Goal: Navigation & Orientation: Find specific page/section

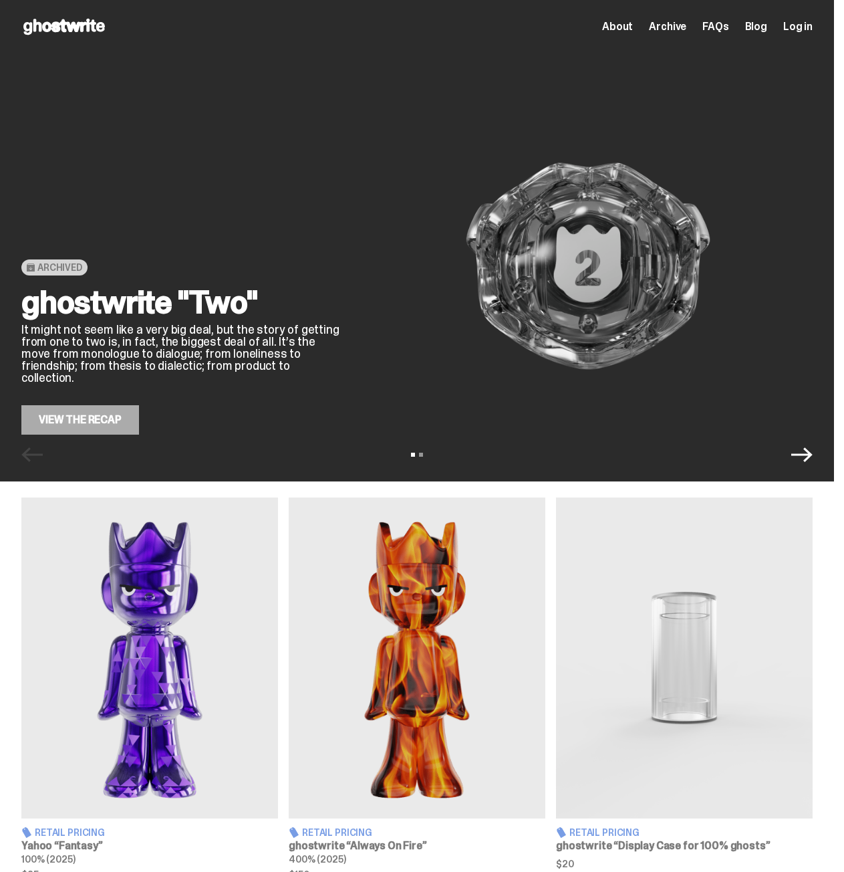
click at [315, 235] on div "Archived ghostwrite "Two" It might not seem like a very big deal, but the story…" at bounding box center [181, 266] width 321 height 337
click at [623, 27] on span "About" at bounding box center [617, 26] width 31 height 11
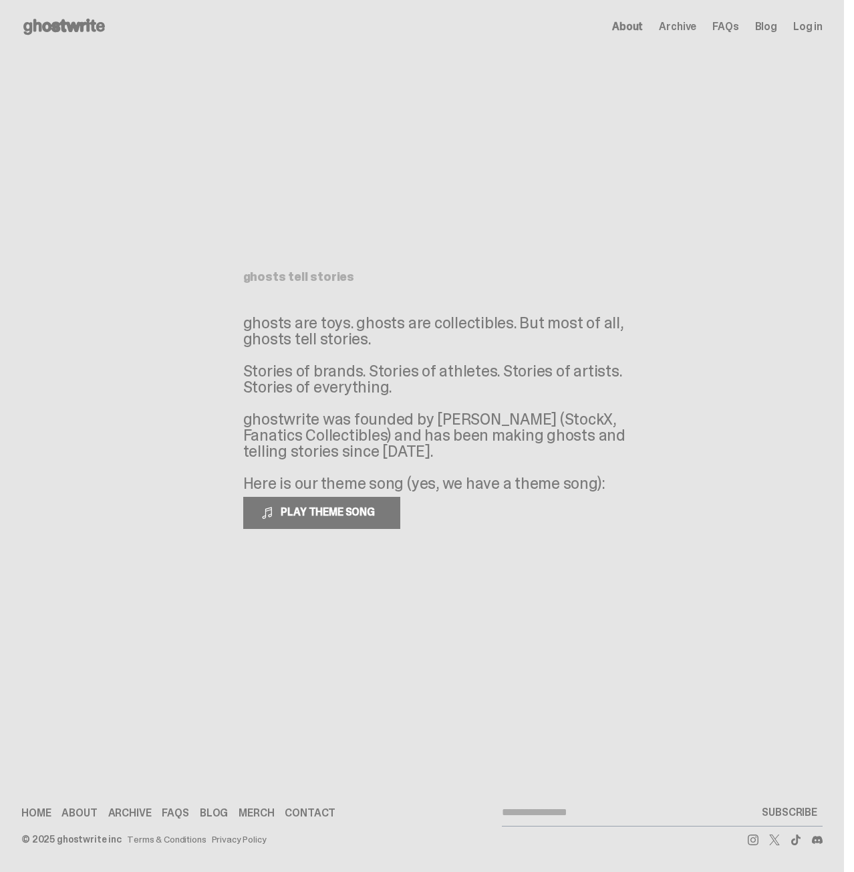
click at [78, 33] on icon at bounding box center [64, 26] width 86 height 21
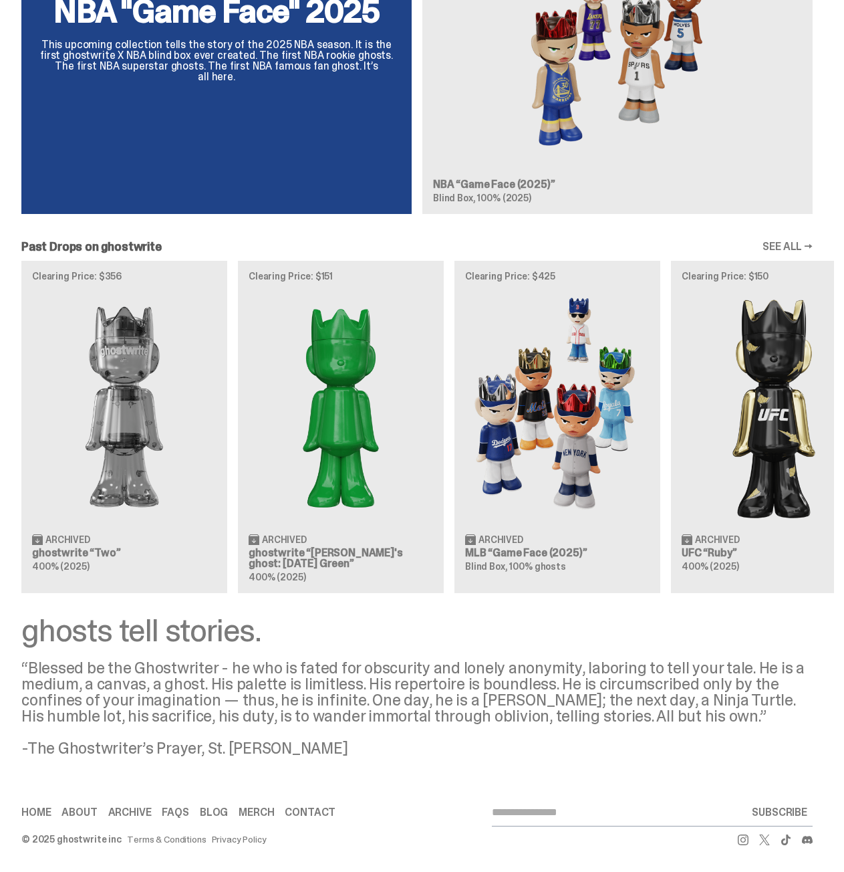
scroll to position [1035, 0]
click at [79, 812] on link "About" at bounding box center [78, 812] width 35 height 11
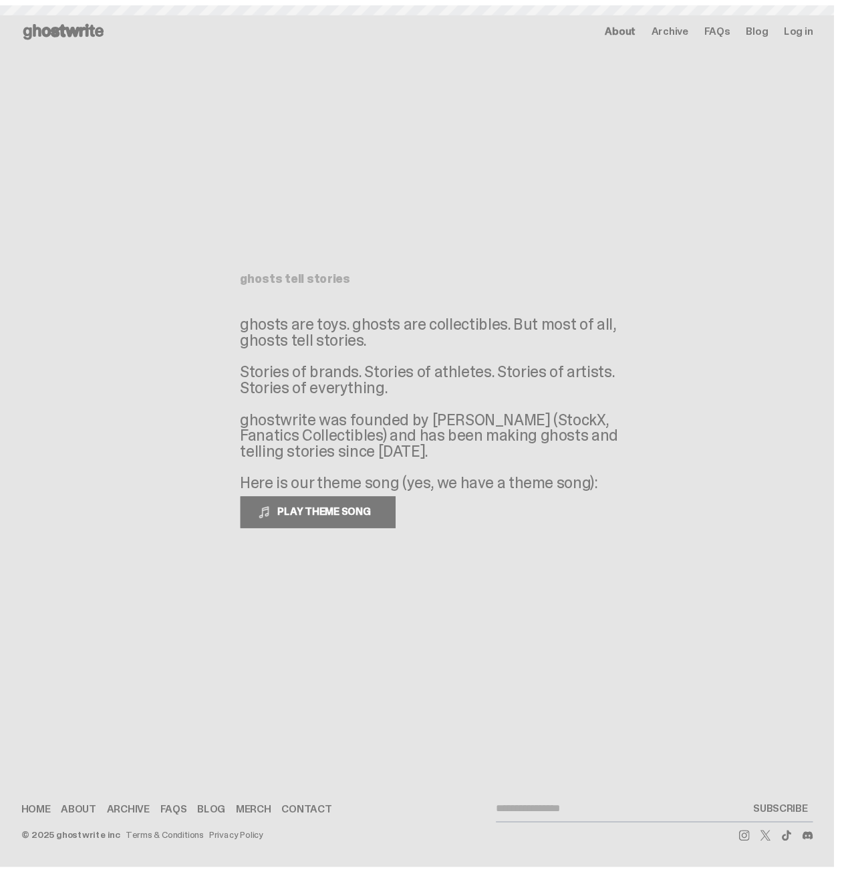
scroll to position [1035, 0]
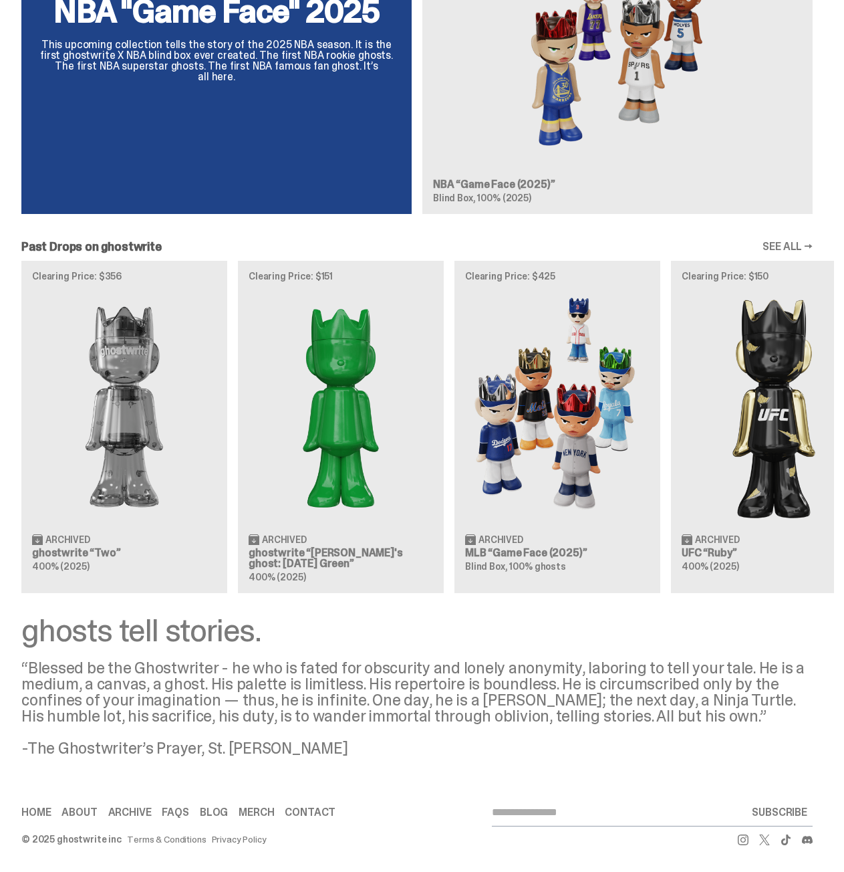
click at [78, 807] on link "About" at bounding box center [78, 812] width 35 height 11
